Goal: Task Accomplishment & Management: Manage account settings

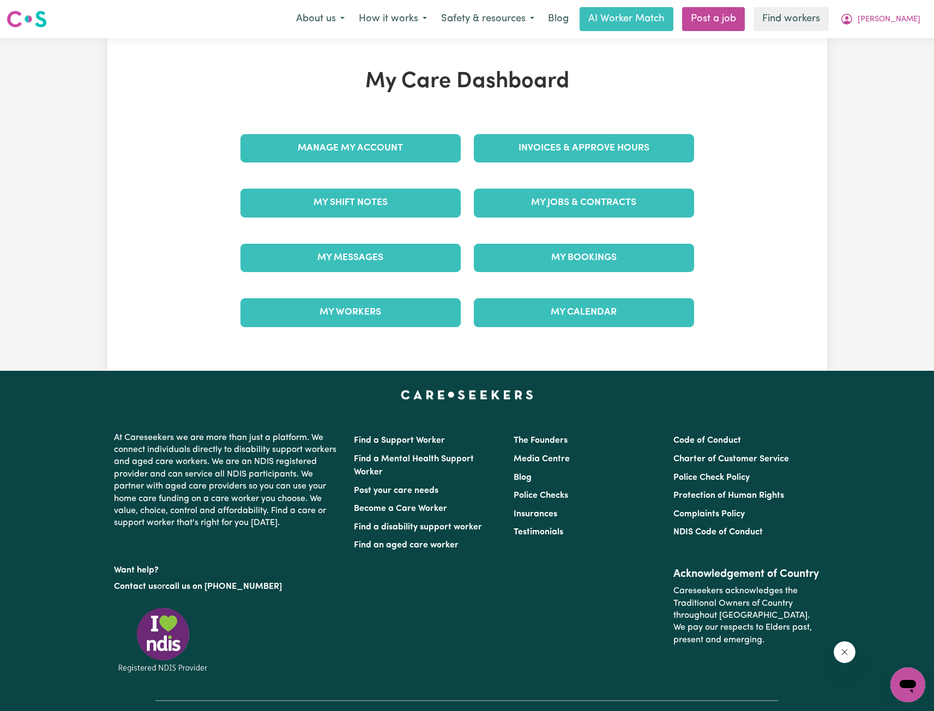
click at [521, 146] on link "Invoices & Approve Hours" at bounding box center [584, 148] width 220 height 28
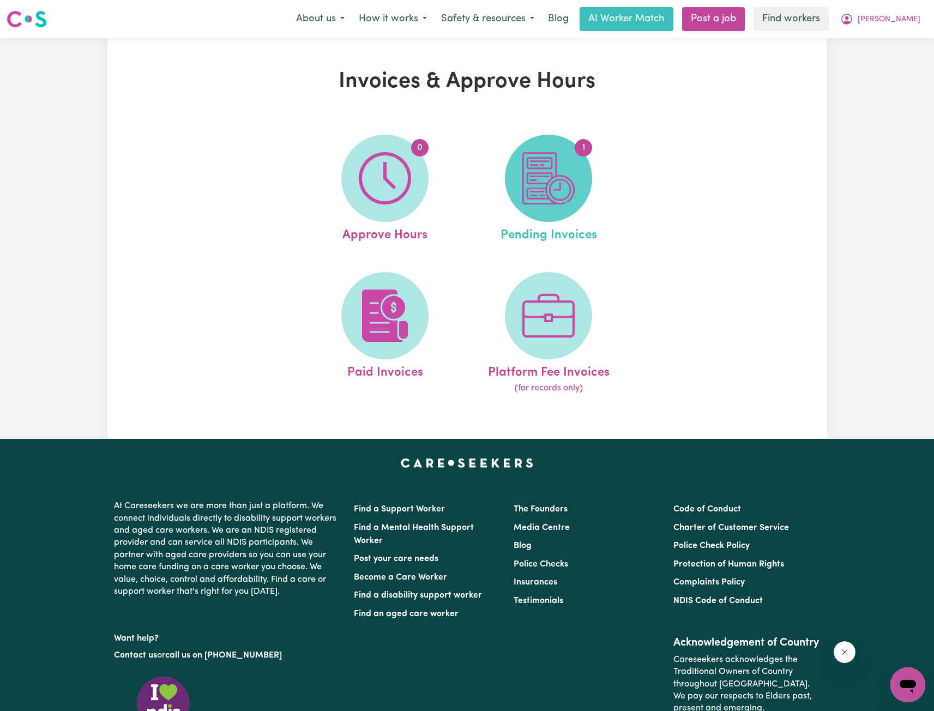
click at [558, 187] on img at bounding box center [549, 178] width 52 height 52
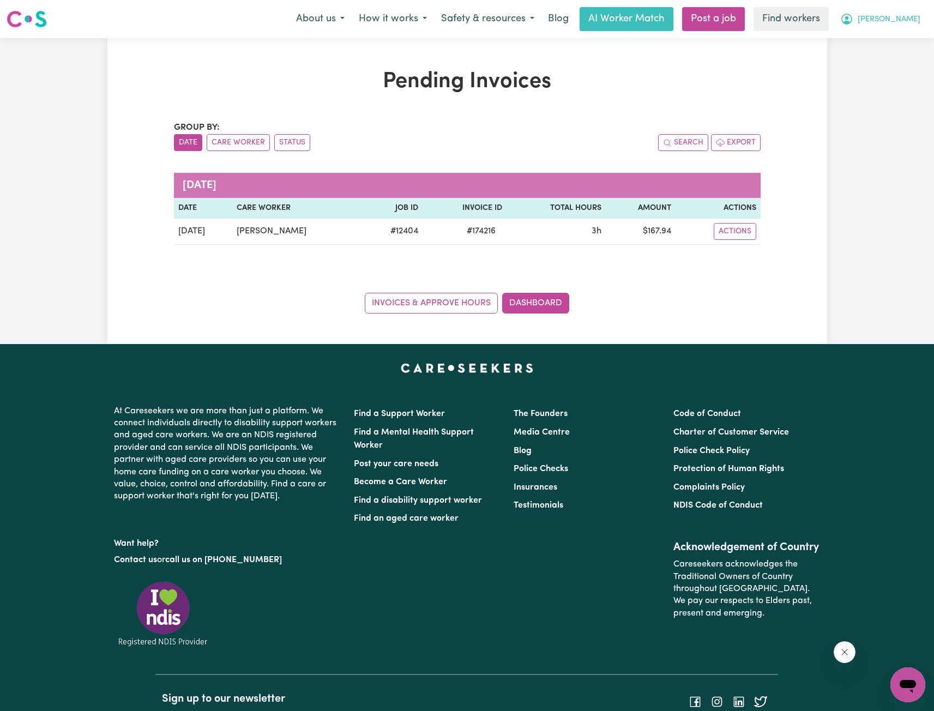
click at [895, 21] on span "[PERSON_NAME]" at bounding box center [889, 20] width 63 height 12
click at [873, 60] on link "Logout" at bounding box center [884, 62] width 86 height 21
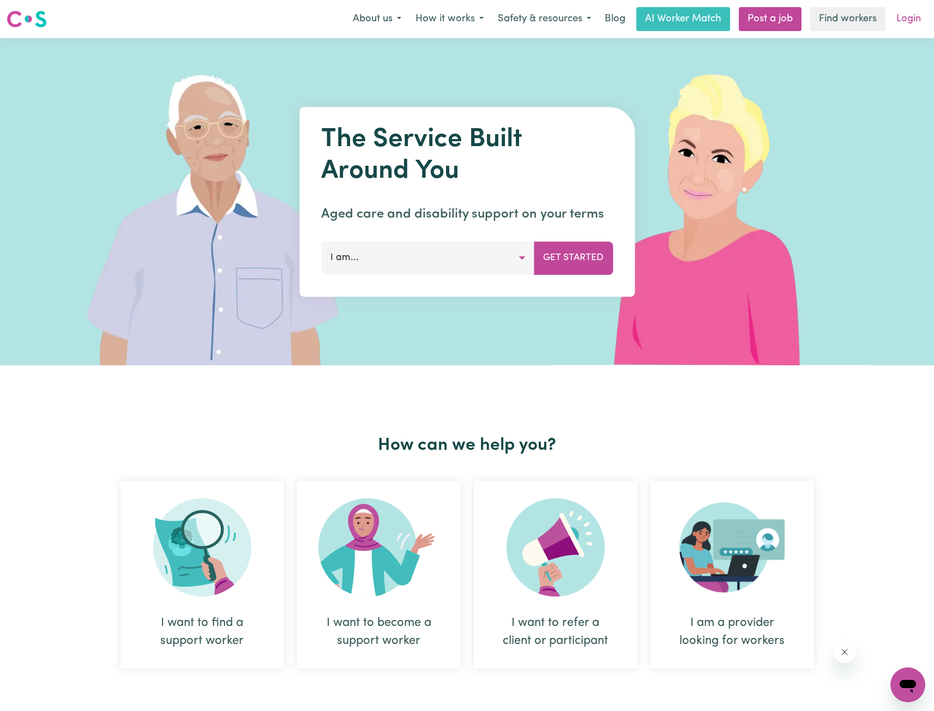
click at [907, 19] on link "Login" at bounding box center [909, 19] width 38 height 24
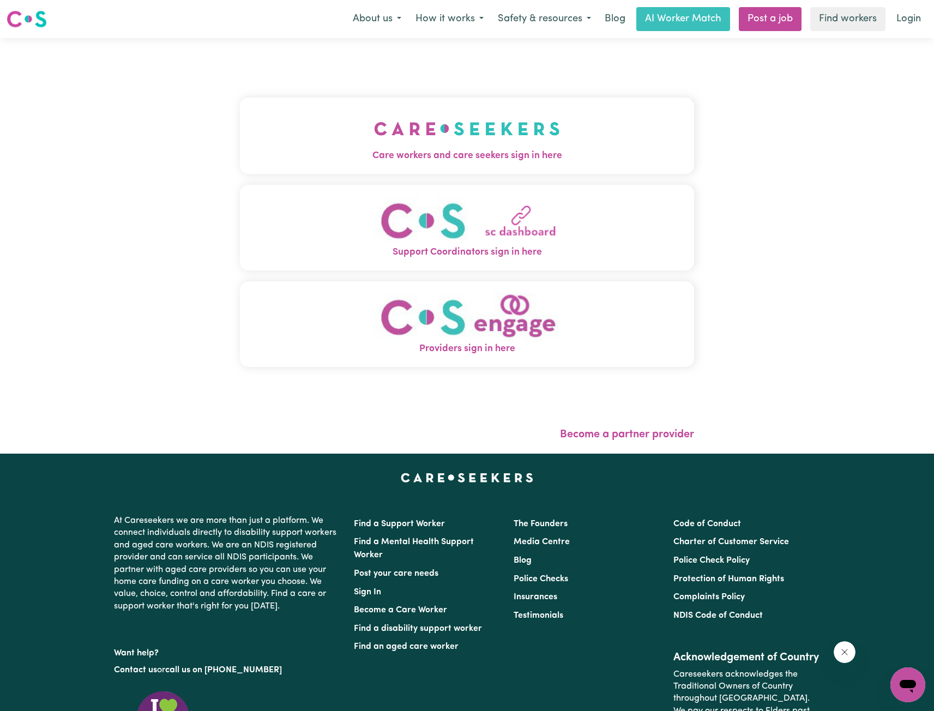
click at [500, 141] on img "Care workers and care seekers sign in here" at bounding box center [467, 129] width 186 height 40
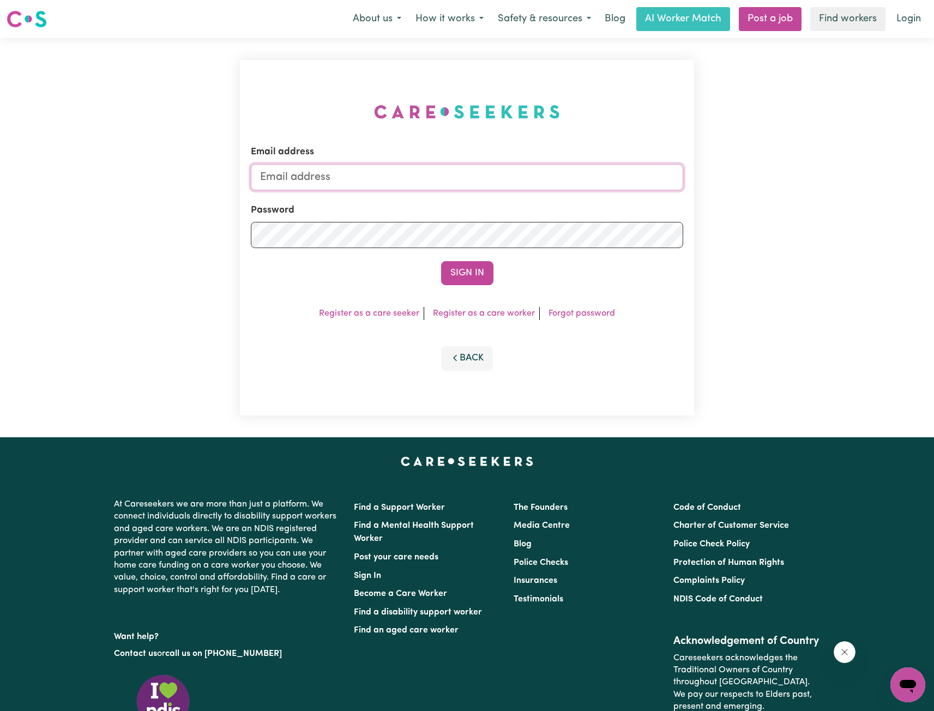
click at [494, 190] on input "Email address" at bounding box center [467, 177] width 433 height 26
drag, startPoint x: 315, startPoint y: 181, endPoint x: 639, endPoint y: 194, distance: 323.7
click at [639, 193] on form "Email address [EMAIL_ADDRESS][PERSON_NAME][DOMAIN_NAME] Password Sign In" at bounding box center [467, 215] width 433 height 140
type input "[EMAIL_ADDRESS][DOMAIN_NAME]"
click at [478, 264] on button "Sign In" at bounding box center [467, 273] width 52 height 24
